Goal: Task Accomplishment & Management: Use online tool/utility

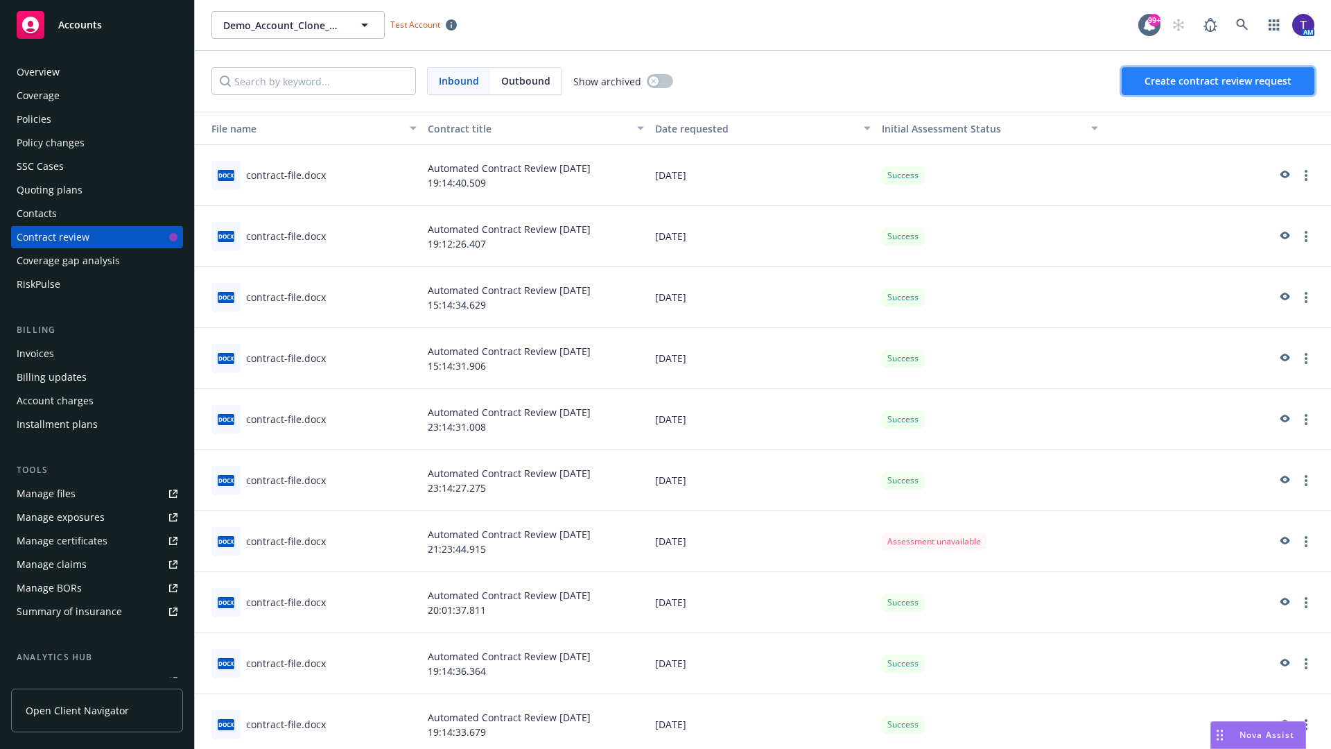
click at [1219, 81] on span "Create contract review request" at bounding box center [1218, 80] width 147 height 13
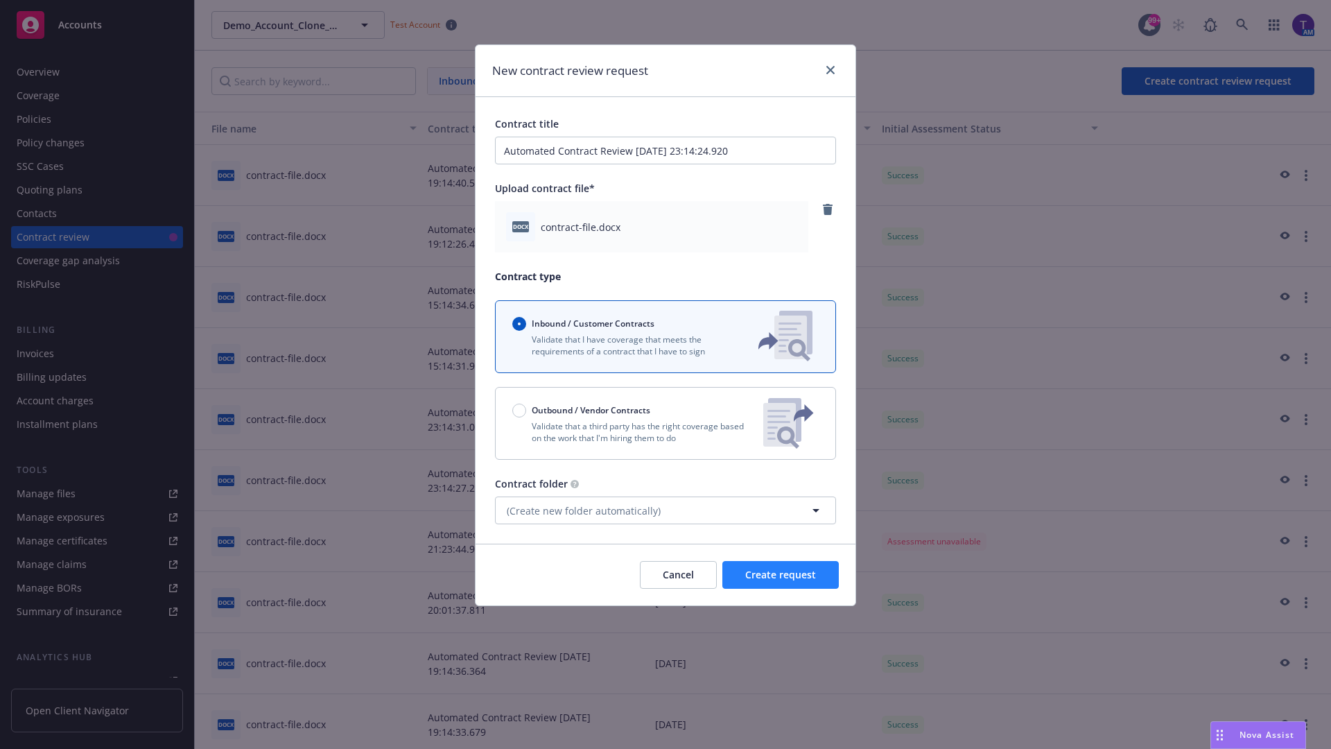
type input "Automated Contract Review [DATE] 23:14:24.920"
click at [781, 575] on span "Create request" at bounding box center [780, 574] width 71 height 13
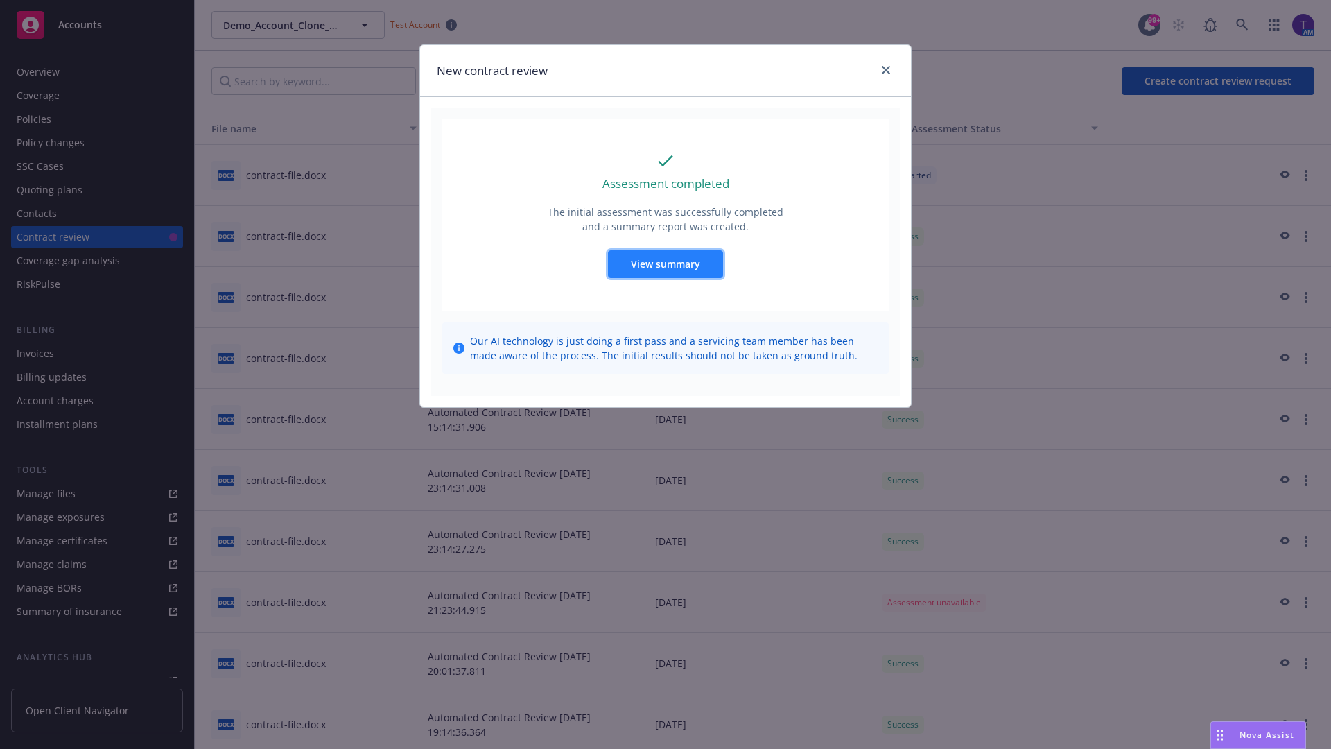
click at [665, 263] on span "View summary" at bounding box center [665, 263] width 69 height 13
